Goal: Transaction & Acquisition: Purchase product/service

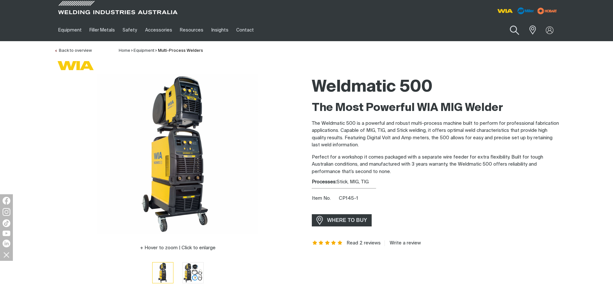
click at [513, 31] on button "Search products" at bounding box center [515, 30] width 26 height 18
click at [460, 33] on input "Search" at bounding box center [475, 30] width 99 height 14
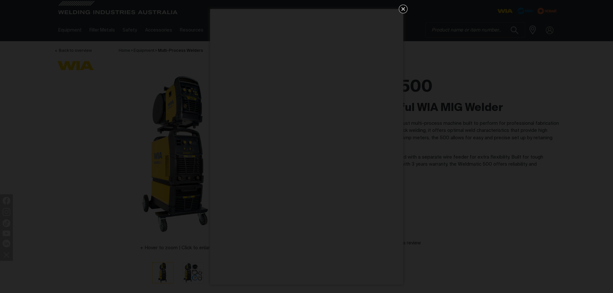
drag, startPoint x: 511, startPoint y: 51, endPoint x: 411, endPoint y: 38, distance: 101.0
click at [495, 51] on div "Get 5 WIA Welding Guides Free!" at bounding box center [306, 146] width 613 height 293
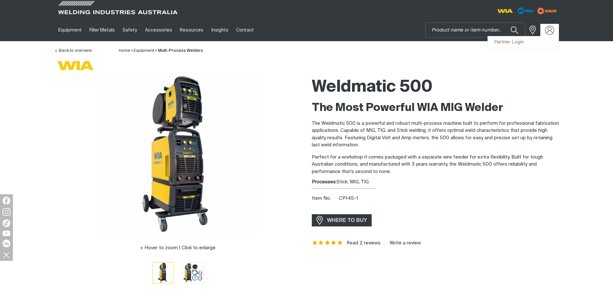
click at [549, 30] on img at bounding box center [549, 29] width 9 height 9
click at [532, 44] on link "Partner Login" at bounding box center [523, 42] width 71 height 12
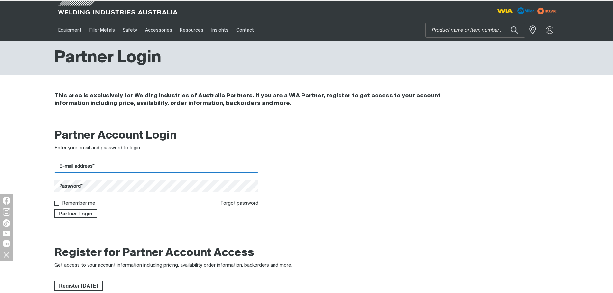
type input "[PERSON_NAME][EMAIL_ADDRESS][DOMAIN_NAME]"
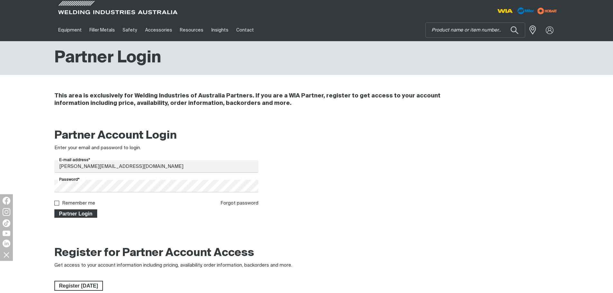
click at [76, 213] on span "Partner Login" at bounding box center [76, 214] width 42 height 8
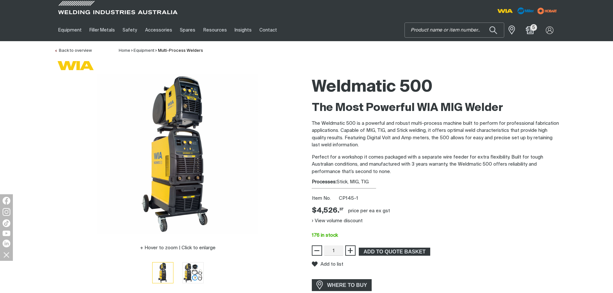
click at [421, 32] on input "Search" at bounding box center [454, 30] width 99 height 14
type input "cp145-1"
click at [483, 23] on button "Search products" at bounding box center [494, 30] width 22 height 15
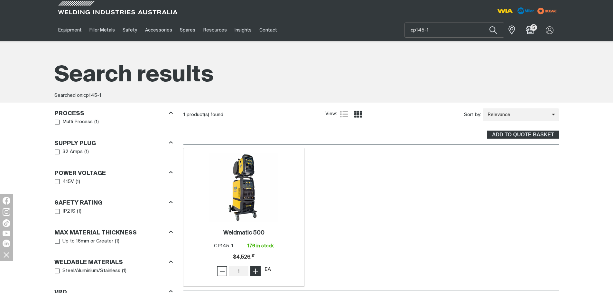
click at [256, 272] on span "+" at bounding box center [256, 271] width 6 height 11
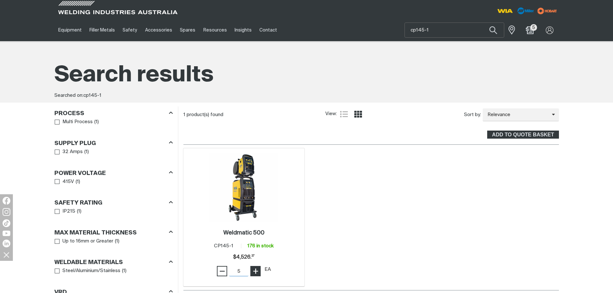
type input "6"
click at [256, 272] on span "+" at bounding box center [256, 271] width 6 height 11
click at [291, 228] on div "Weldmatic 500 . Item No. CP145-1 176 in stock Price $4526.37 $4,526. 37 − 6 Qua…" at bounding box center [244, 254] width 115 height 55
click at [245, 206] on img at bounding box center [244, 187] width 69 height 69
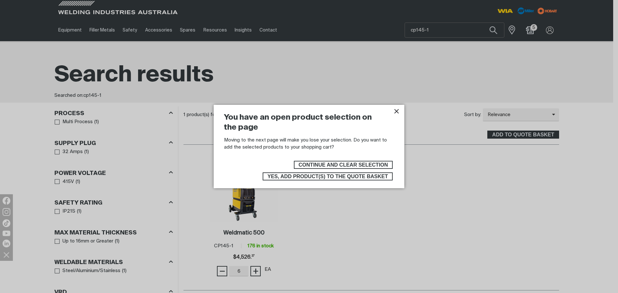
click at [337, 175] on span "Yes, add product(s) to the quote basket" at bounding box center [328, 177] width 120 height 8
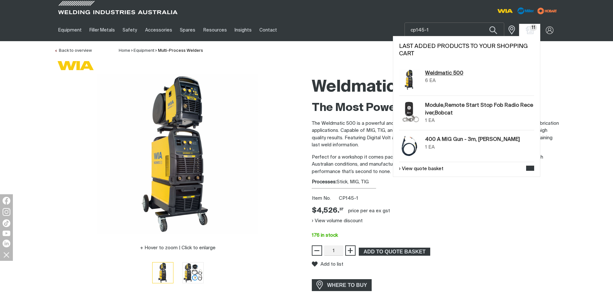
click at [445, 74] on link "Weldmatic 500" at bounding box center [444, 74] width 38 height 8
click at [533, 31] on img "Shopping cart (11 product(s))" at bounding box center [529, 29] width 9 height 9
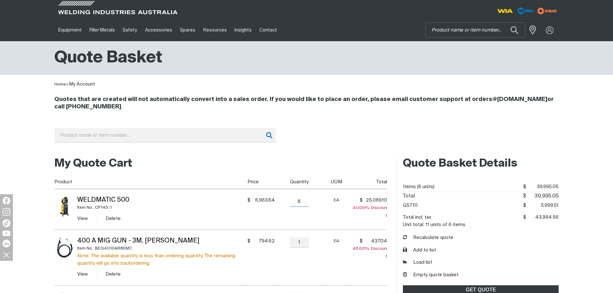
click at [300, 202] on input "6" at bounding box center [299, 202] width 19 height 10
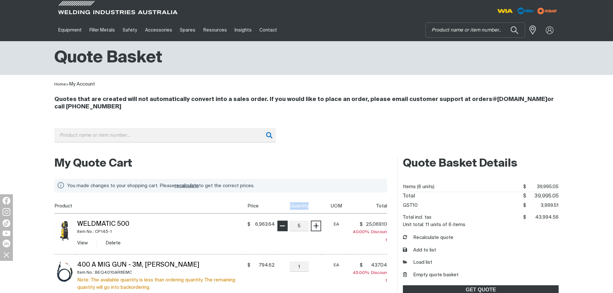
click at [285, 200] on th "Quantity" at bounding box center [298, 206] width 46 height 14
click at [286, 229] on div "− 5 Quantity +" at bounding box center [300, 226] width 44 height 10
click at [289, 226] on div "5 Quantity" at bounding box center [299, 226] width 23 height 10
click at [296, 226] on input "5" at bounding box center [299, 226] width 19 height 10
type input "4"
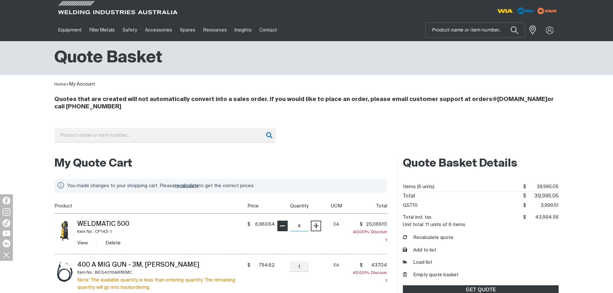
click at [283, 227] on span "−" at bounding box center [282, 226] width 6 height 11
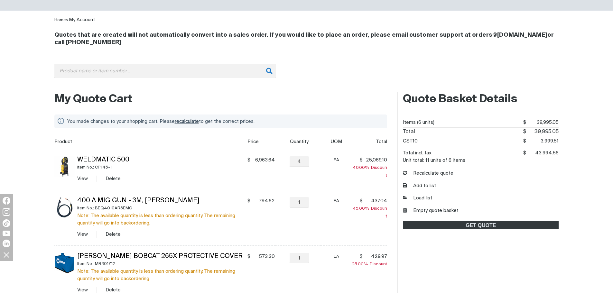
scroll to position [97, 0]
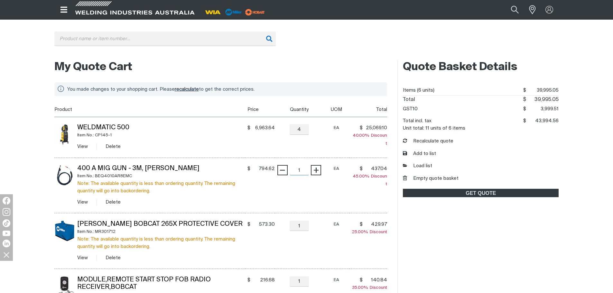
click at [302, 171] on input "1" at bounding box center [299, 170] width 19 height 10
click at [286, 171] on button "−" at bounding box center [283, 170] width 10 height 10
click at [282, 170] on span "−" at bounding box center [282, 170] width 6 height 11
type input "0"
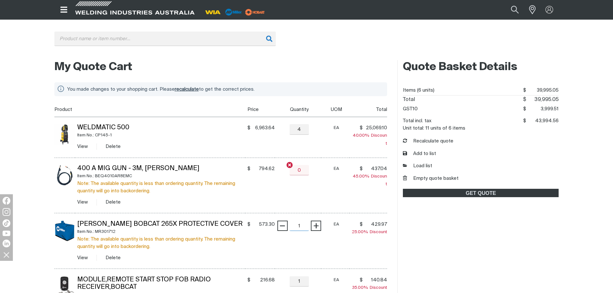
click at [304, 226] on input "1" at bounding box center [299, 226] width 19 height 10
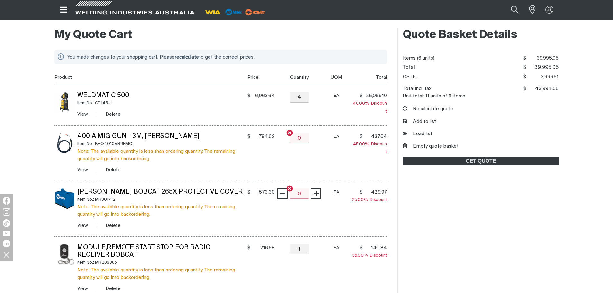
type input "0"
click at [301, 249] on input "1" at bounding box center [299, 249] width 19 height 10
type input "0"
click at [514, 231] on div "Quote Basket Details Items (6 units) $39995.05 $ 39,995.05 Total $39995.05 $ 39…" at bounding box center [478, 213] width 161 height 371
click at [331, 32] on h2 "My Quote Cart" at bounding box center [220, 35] width 333 height 14
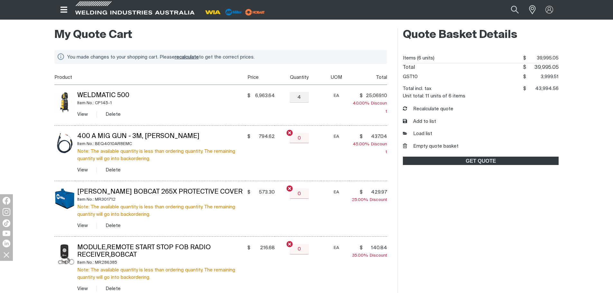
click at [331, 44] on div "You made changes to your shopping cart. Please recalculate to get the correct p…" at bounding box center [220, 221] width 333 height 355
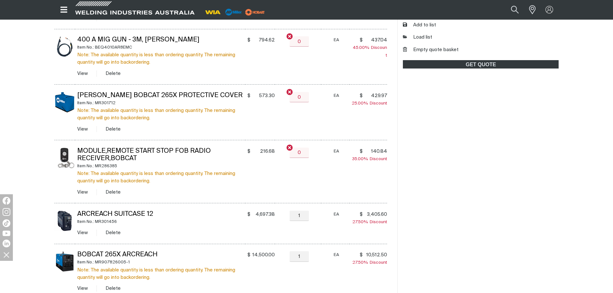
scroll to position [258, 0]
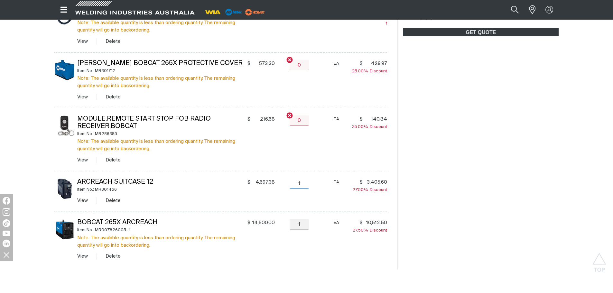
click at [304, 184] on input "1" at bounding box center [299, 184] width 19 height 10
type input "0"
click at [301, 223] on input "1" at bounding box center [299, 224] width 19 height 10
type input "0"
click at [608, 241] on div "My Quote Cart You made changes to your shopping cart. Please recalculate to get…" at bounding box center [306, 84] width 613 height 379
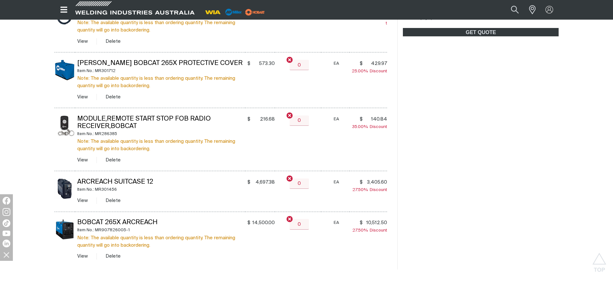
click at [471, 168] on div "Quote Basket Details Items (6 units) $39995.05 $ 39,995.05 Total $39995.05 $ 39…" at bounding box center [478, 84] width 161 height 371
click at [523, 170] on div "Quote Basket Details Items (6 units) $39995.05 $ 39,995.05 Total $39995.05 $ 39…" at bounding box center [478, 84] width 161 height 371
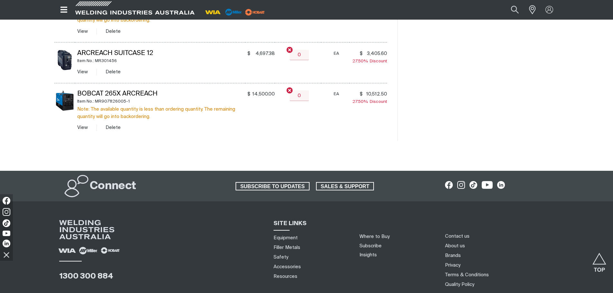
scroll to position [322, 0]
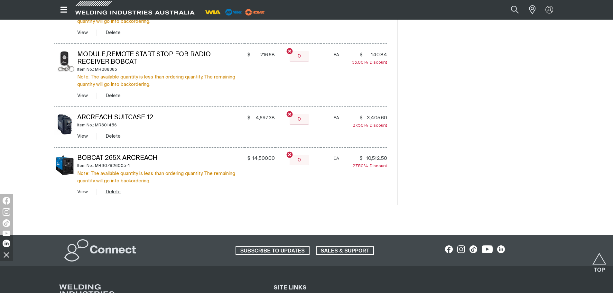
click at [115, 194] on button "Delete" at bounding box center [113, 191] width 15 height 7
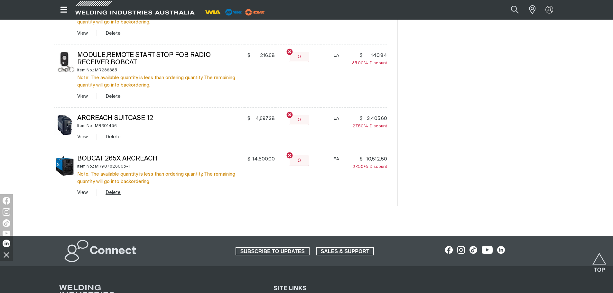
scroll to position [120, 0]
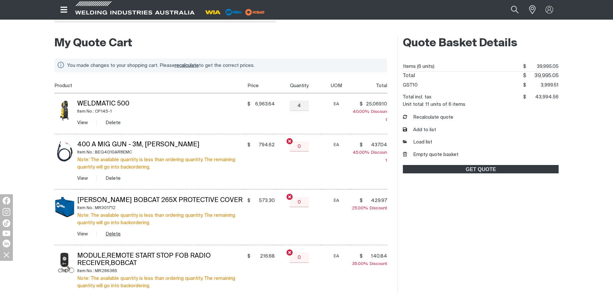
click at [113, 236] on button "Delete" at bounding box center [113, 234] width 15 height 7
click at [110, 177] on button "Delete" at bounding box center [113, 178] width 15 height 7
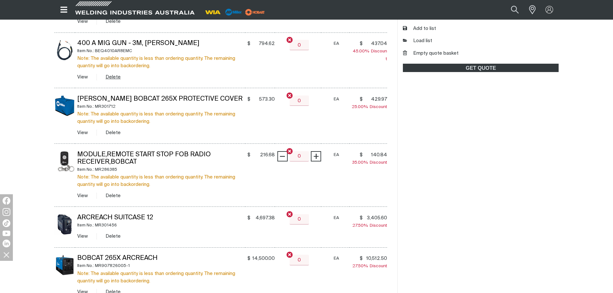
scroll to position [232, 0]
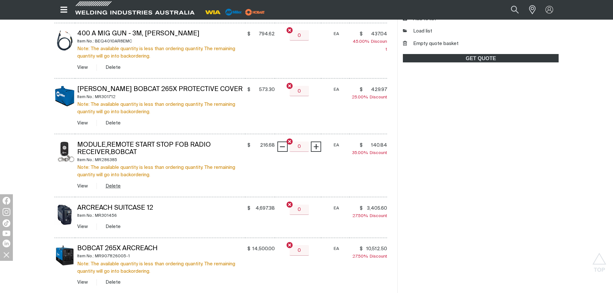
click at [115, 185] on button "Delete" at bounding box center [113, 186] width 15 height 7
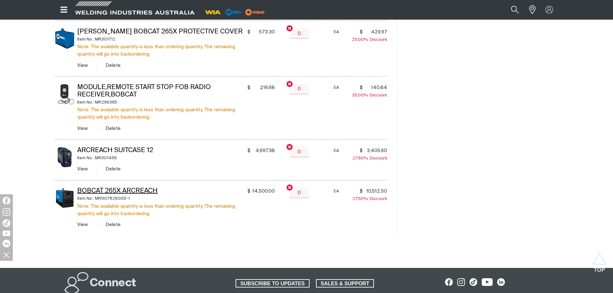
scroll to position [295, 0]
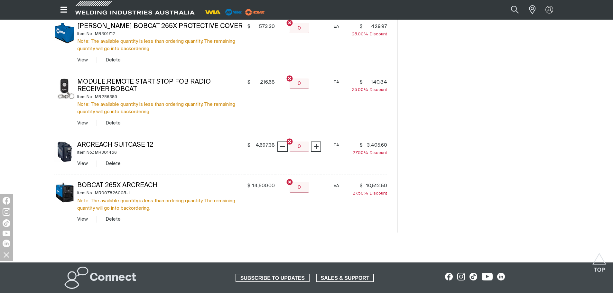
click at [114, 219] on button "Delete" at bounding box center [113, 219] width 15 height 7
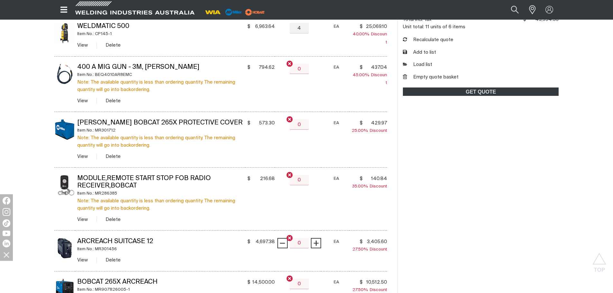
scroll to position [69, 0]
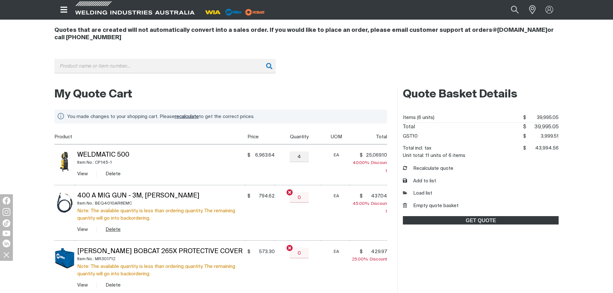
click at [111, 229] on button "Delete" at bounding box center [113, 229] width 15 height 7
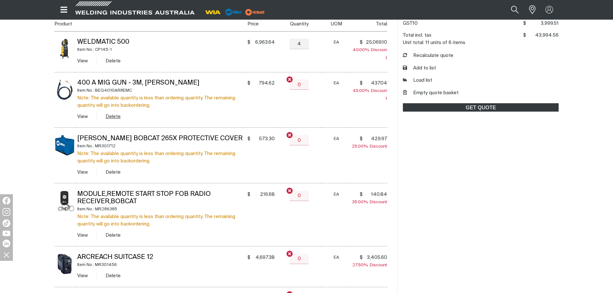
scroll to position [295, 0]
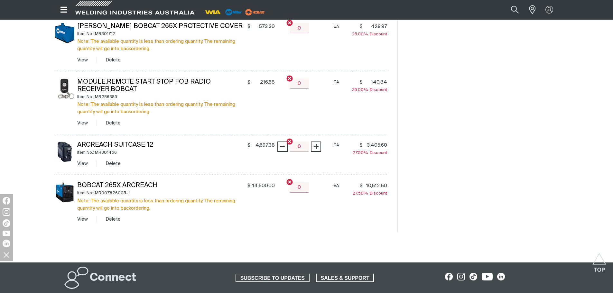
click at [304, 86] on input "0" at bounding box center [299, 84] width 19 height 10
type input "1"
click at [284, 84] on span "−" at bounding box center [282, 83] width 6 height 11
click at [116, 124] on button "Delete" at bounding box center [113, 122] width 15 height 7
click at [117, 164] on button "Delete" at bounding box center [113, 163] width 15 height 7
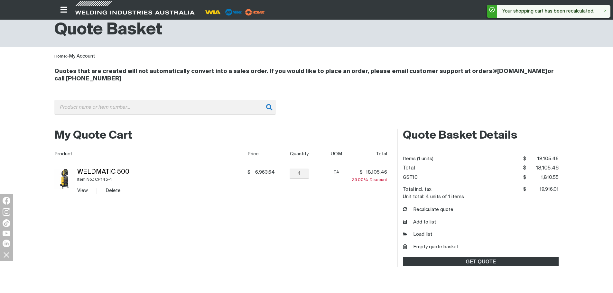
scroll to position [0, 0]
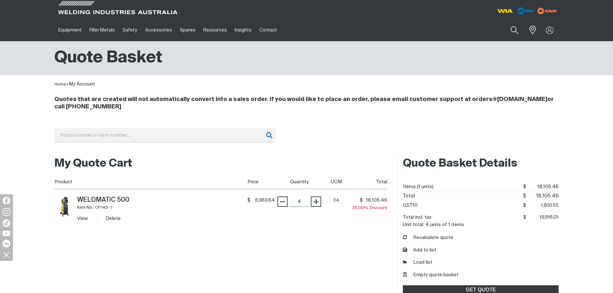
click at [301, 203] on input "4" at bounding box center [299, 202] width 19 height 10
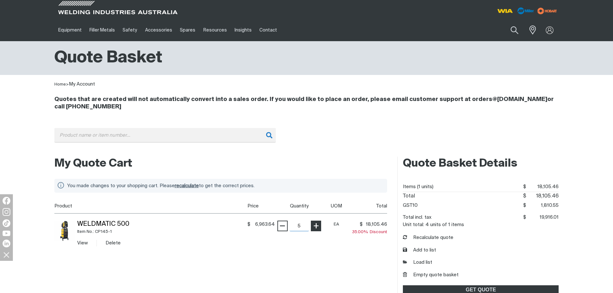
click at [314, 202] on table "Product Price Quantity UOM Total Weldmatic 500 Item No.: CP145-1 View Delete $ …" at bounding box center [220, 226] width 333 height 55
click at [190, 186] on span "recalculate" at bounding box center [187, 186] width 24 height 5
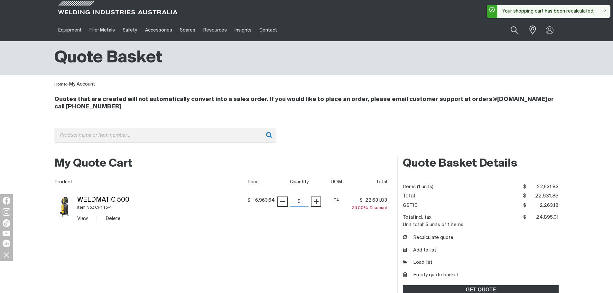
click at [303, 202] on input "5" at bounding box center [299, 202] width 19 height 10
type input "6"
click at [315, 203] on table "Product Price Quantity UOM Total Weldmatic 500 Item No.: CP145-1 View Delete $ …" at bounding box center [220, 202] width 333 height 55
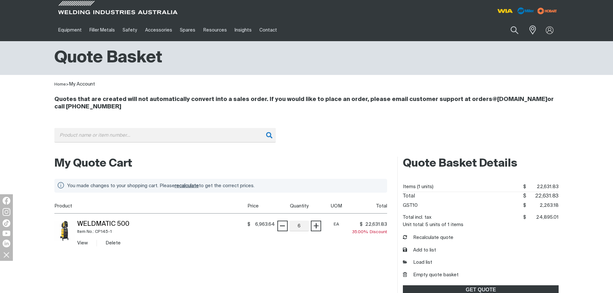
click at [190, 185] on span "recalculate" at bounding box center [187, 186] width 24 height 5
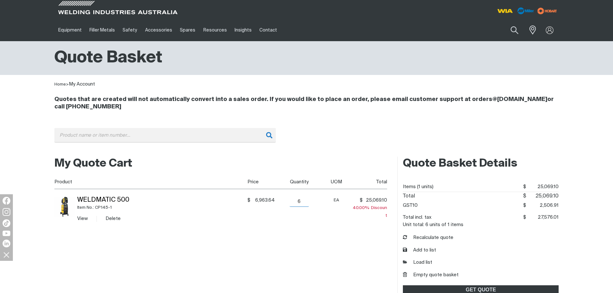
click at [301, 203] on input "6" at bounding box center [299, 202] width 19 height 10
type input "5"
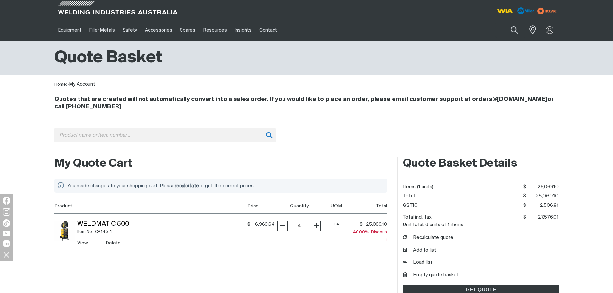
type input "4"
click at [190, 184] on span "recalculate" at bounding box center [187, 186] width 24 height 5
